Goal: Check status: Check status

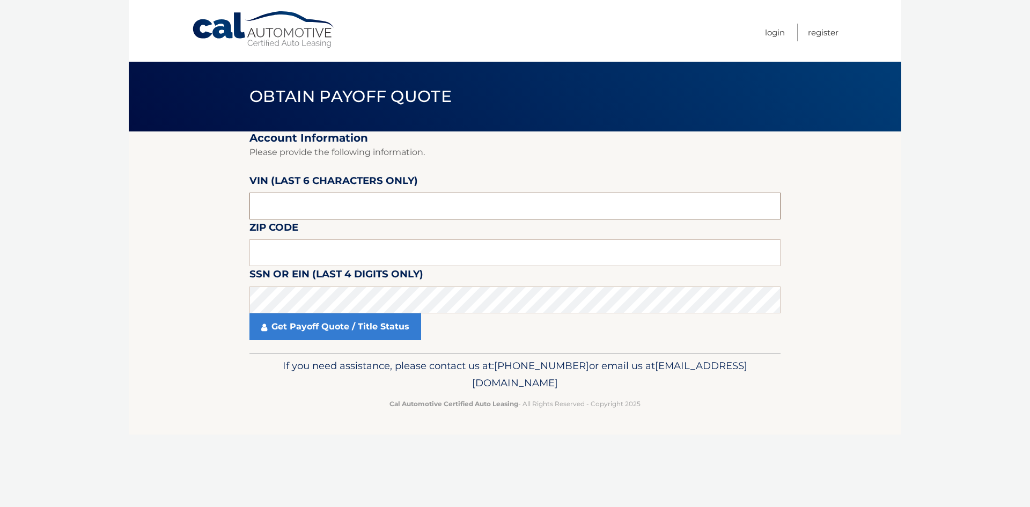
click at [348, 210] on input "text" at bounding box center [515, 206] width 531 height 27
drag, startPoint x: 317, startPoint y: 209, endPoint x: 244, endPoint y: 207, distance: 73.0
click at [241, 208] on section "Account Information Please provide the following information. VIN (last 6 chara…" at bounding box center [515, 242] width 773 height 222
drag, startPoint x: 285, startPoint y: 207, endPoint x: 254, endPoint y: 207, distance: 31.7
click at [254, 207] on input "text" at bounding box center [515, 206] width 531 height 27
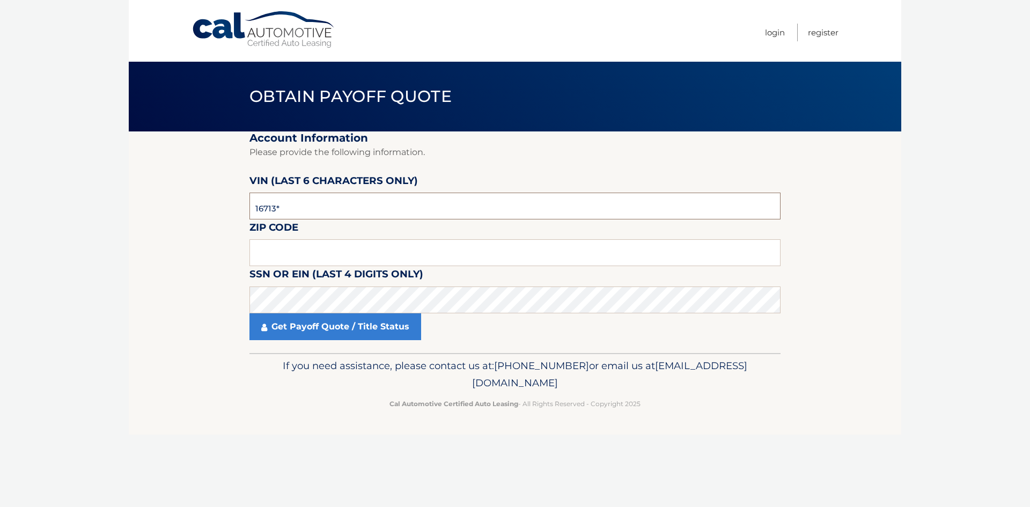
type input "167131"
type input "12589"
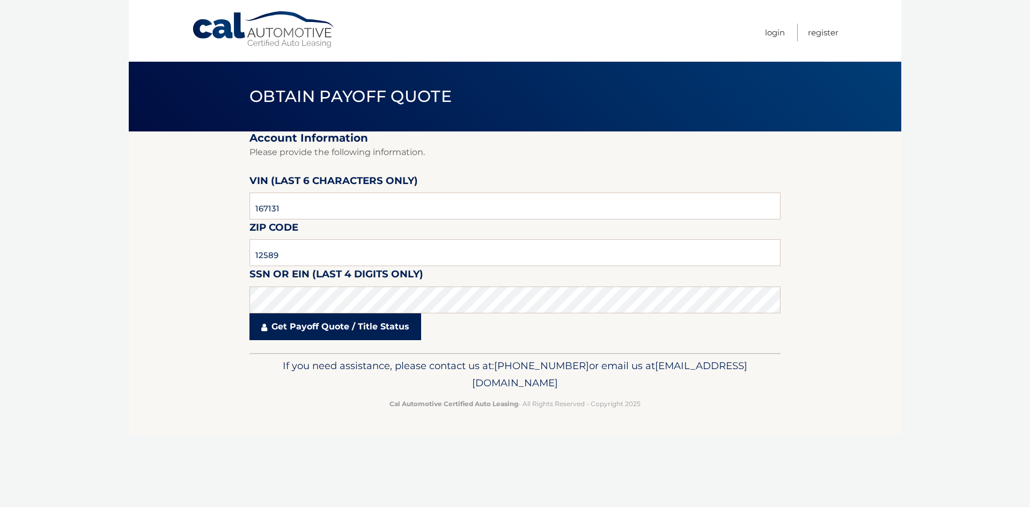
click at [351, 325] on link "Get Payoff Quote / Title Status" at bounding box center [336, 326] width 172 height 27
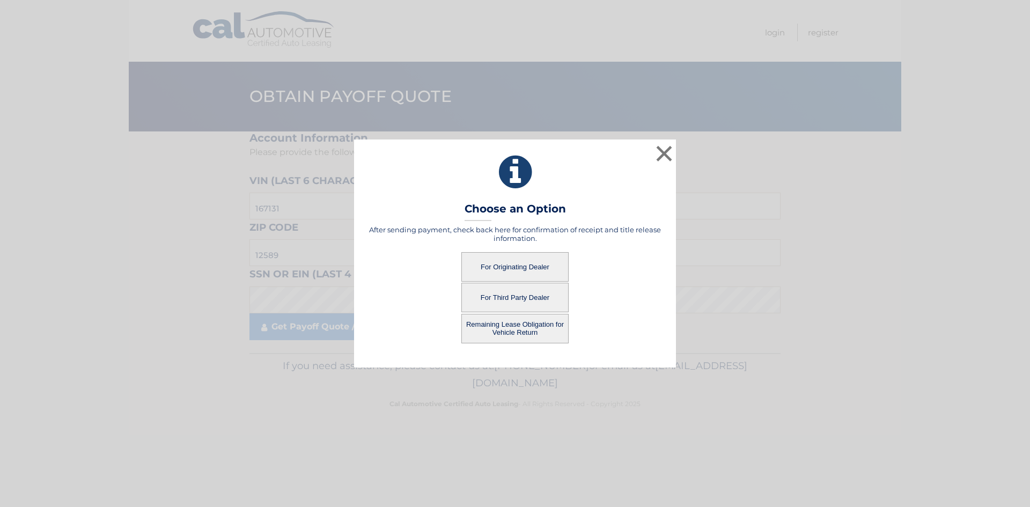
click at [527, 299] on button "For Third Party Dealer" at bounding box center [514, 298] width 107 height 30
click at [532, 296] on button "For Third Party Dealer" at bounding box center [514, 298] width 107 height 30
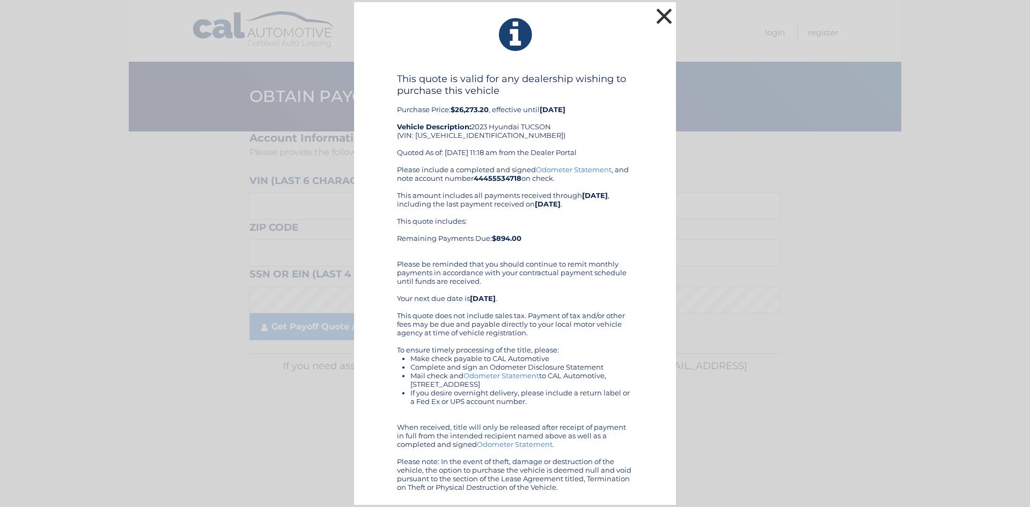
click at [663, 19] on button "×" at bounding box center [664, 15] width 21 height 21
